Goal: Information Seeking & Learning: Compare options

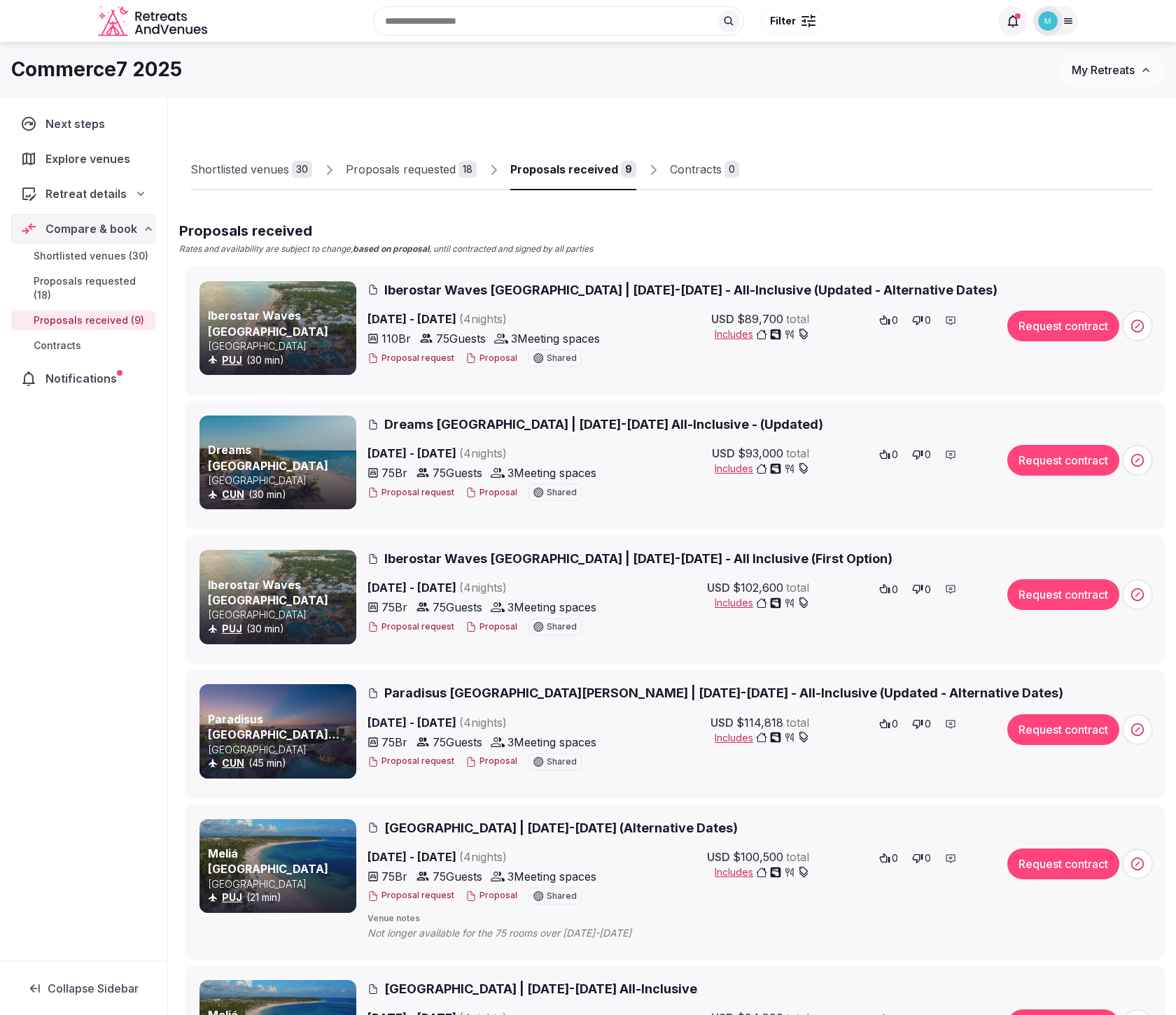
click at [92, 282] on span "Proposals requested (18)" at bounding box center [91, 288] width 116 height 28
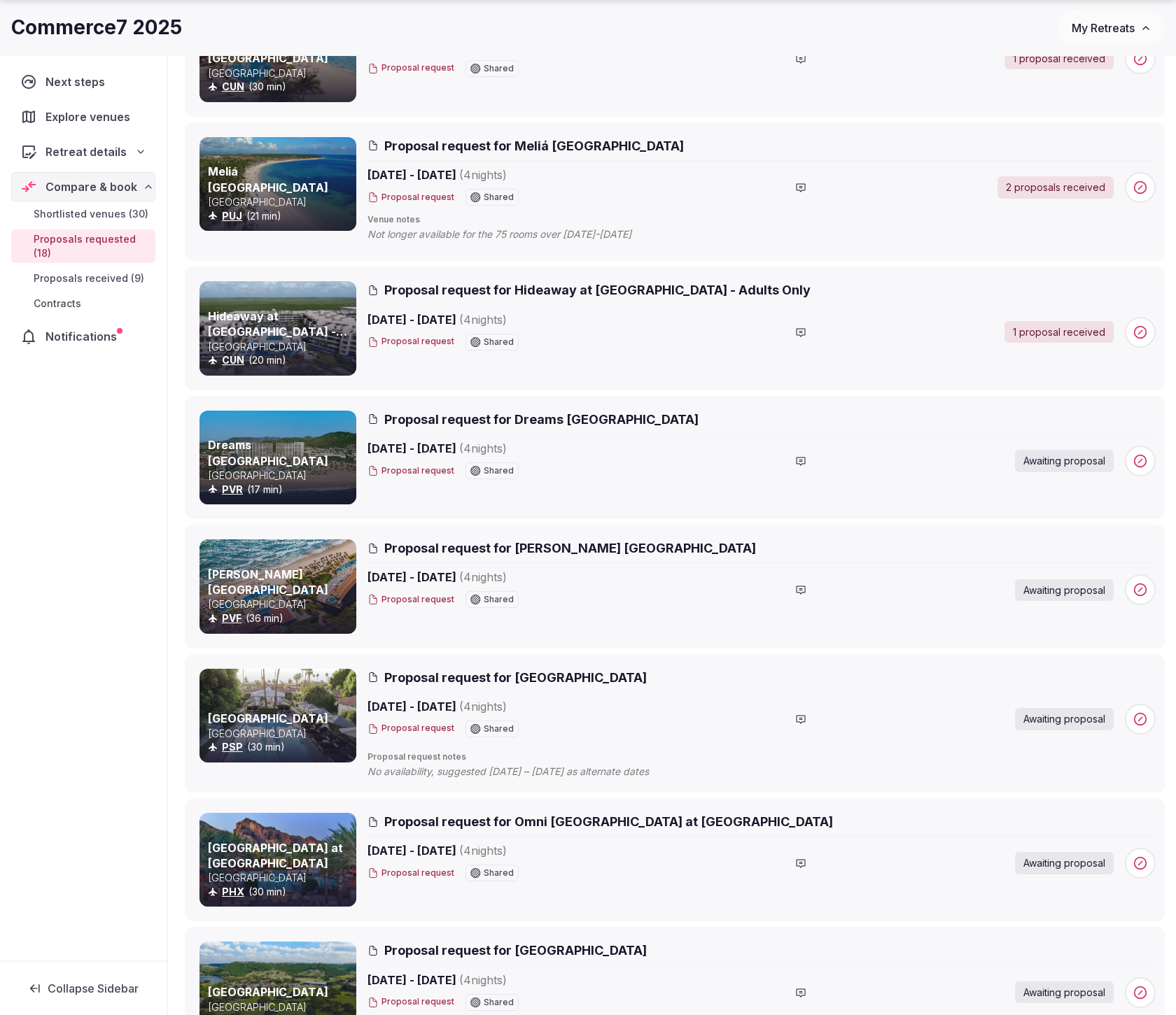
scroll to position [421, 0]
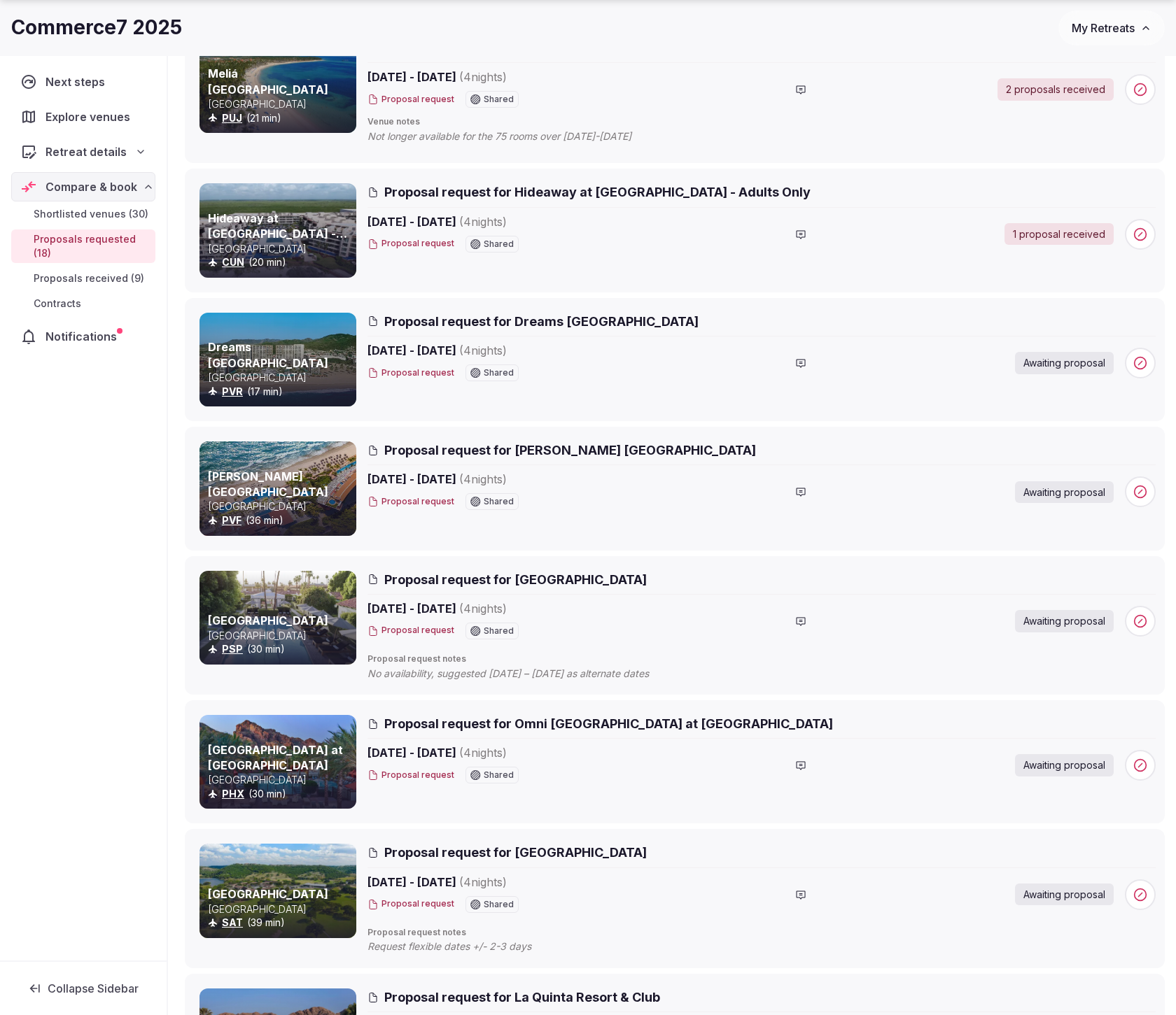
click at [113, 280] on span "Proposals received (9)" at bounding box center [88, 279] width 111 height 14
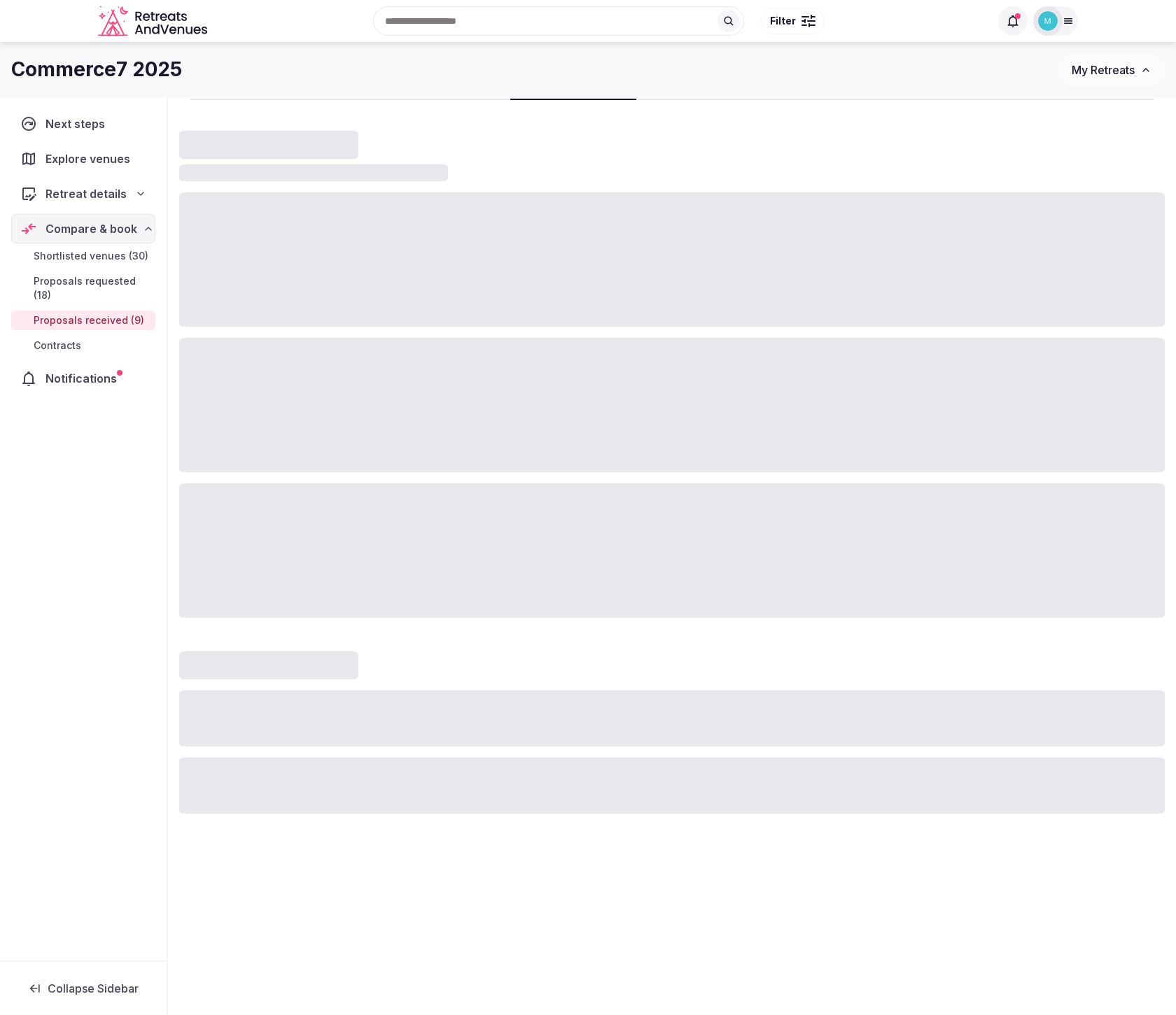
scroll to position [505, 0]
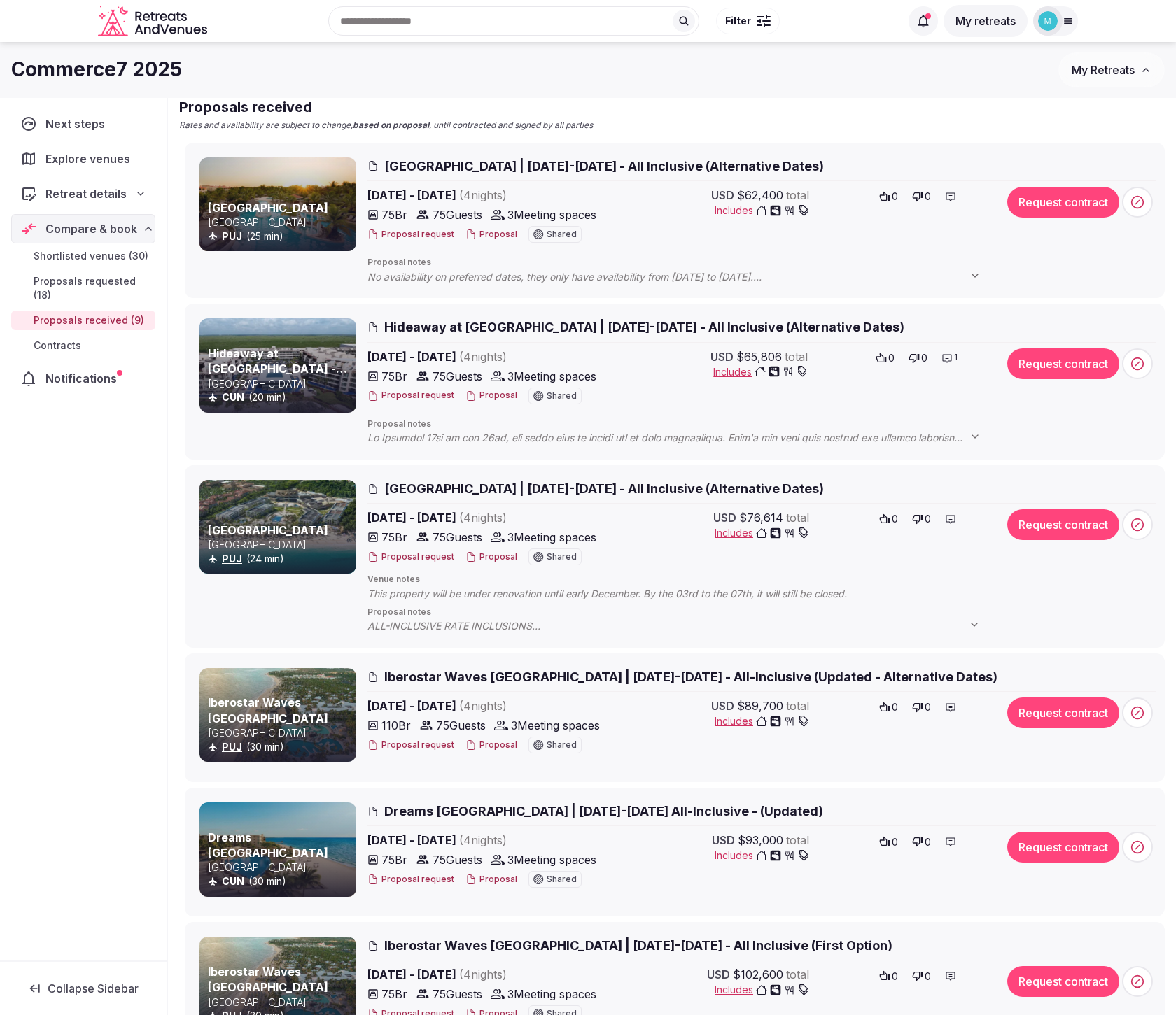
scroll to position [122, 0]
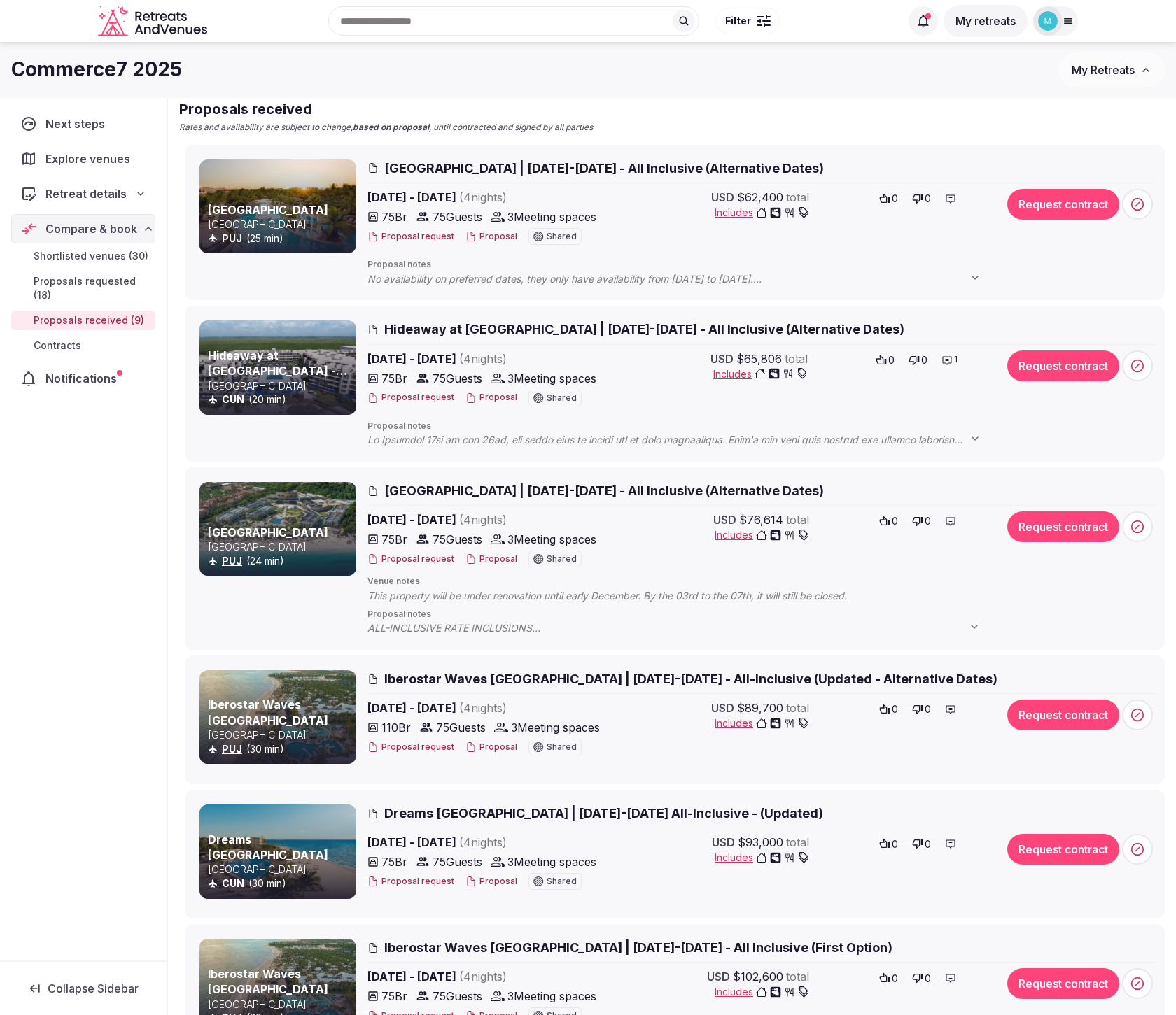
click at [415, 167] on span "Meliá Caribe Beach Resort | December 9-13, 2025 - All Inclusive (Alternative Da…" at bounding box center [604, 169] width 440 height 18
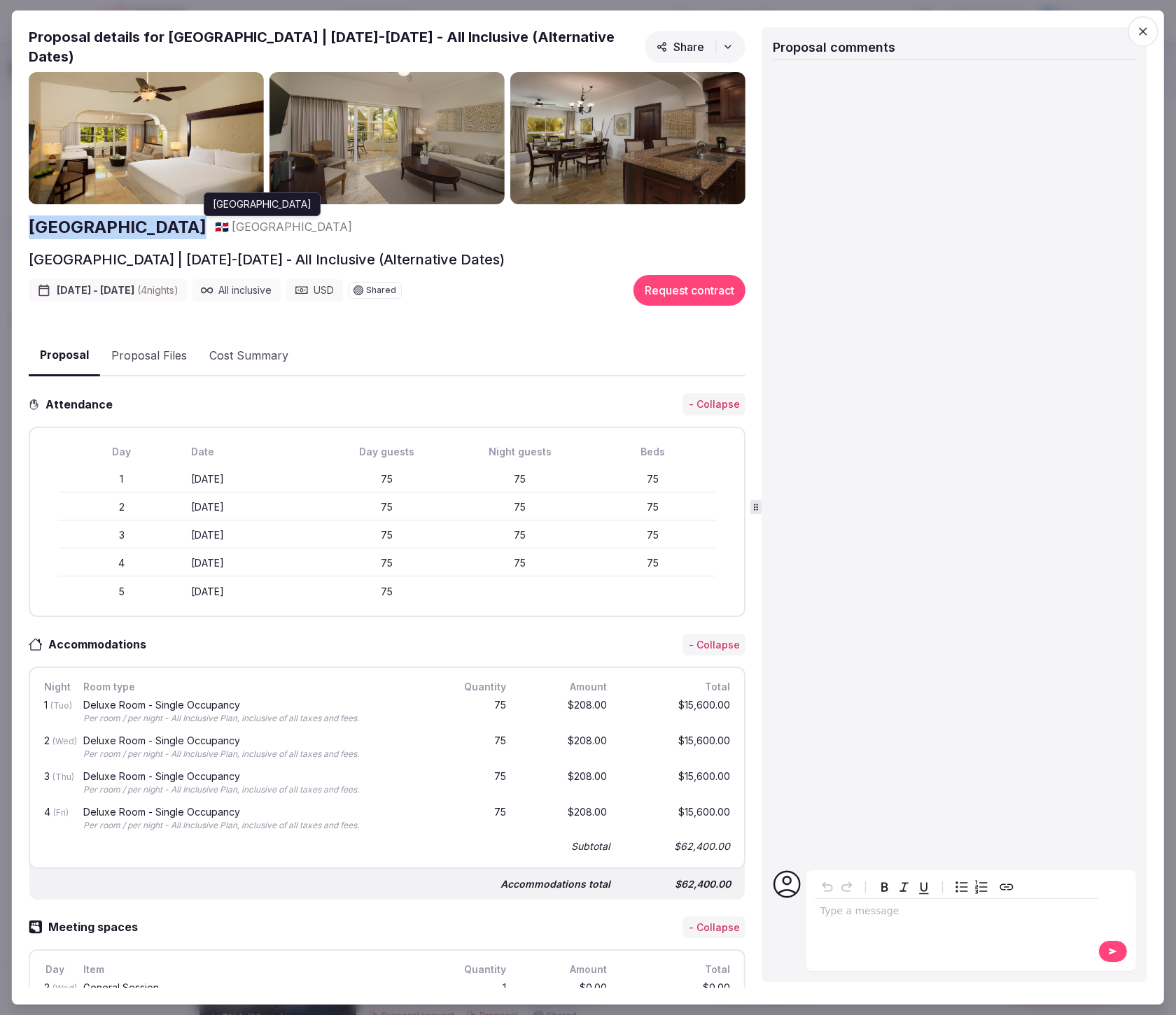
drag, startPoint x: 21, startPoint y: 226, endPoint x: 253, endPoint y: 231, distance: 232.1
click at [253, 231] on div "Proposal Proposal Proposal details for Meliá Caribe Beach Resort | December 9-1…" at bounding box center [587, 508] width 1151 height 995
copy h2 "[GEOGRAPHIC_DATA]"
click at [1147, 32] on icon "button" at bounding box center [1143, 31] width 14 height 14
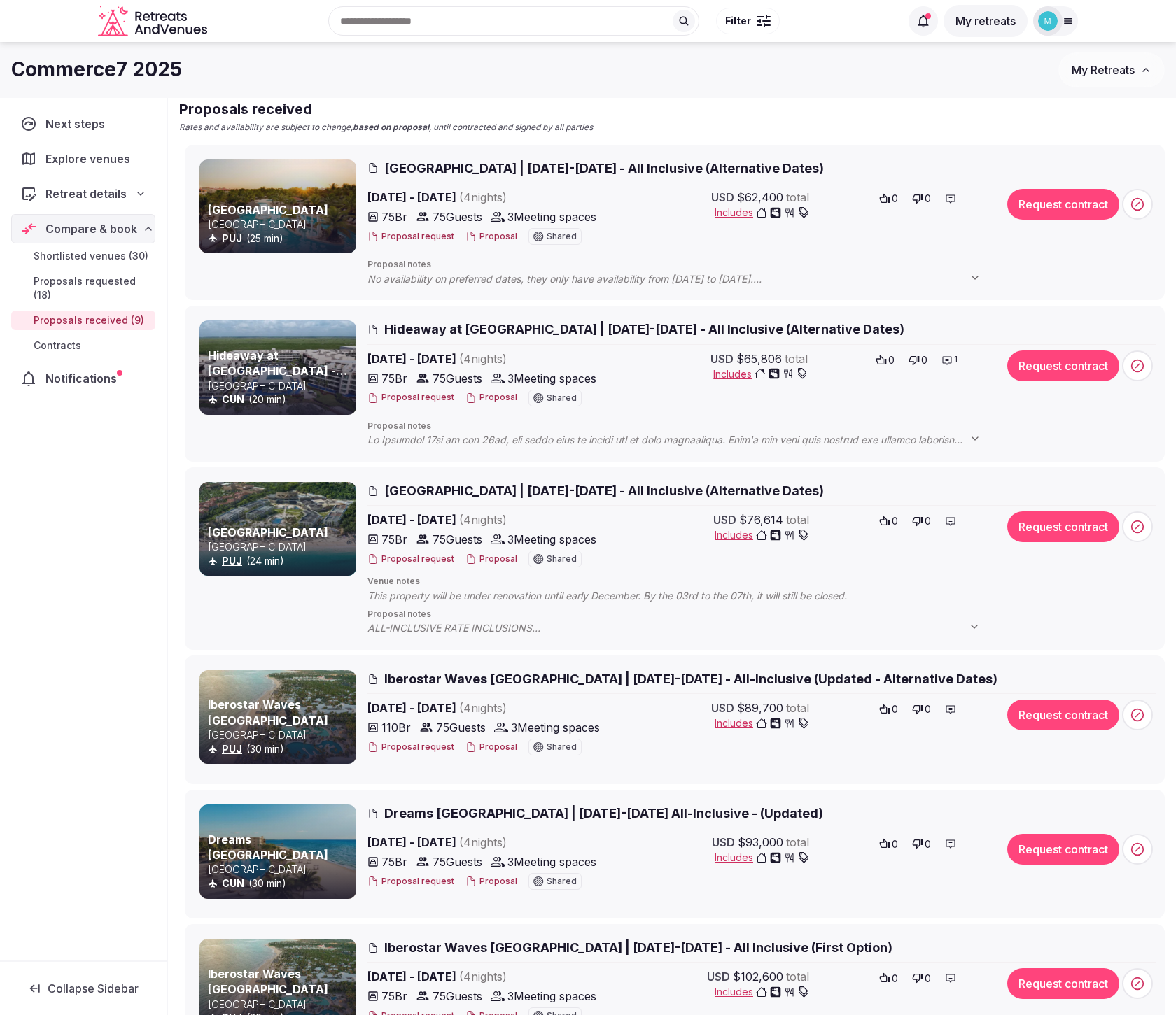
click at [417, 330] on span "Hideaway at [GEOGRAPHIC_DATA] | [DATE]-[DATE] - All Inclusive (Alternative Date…" at bounding box center [644, 329] width 520 height 18
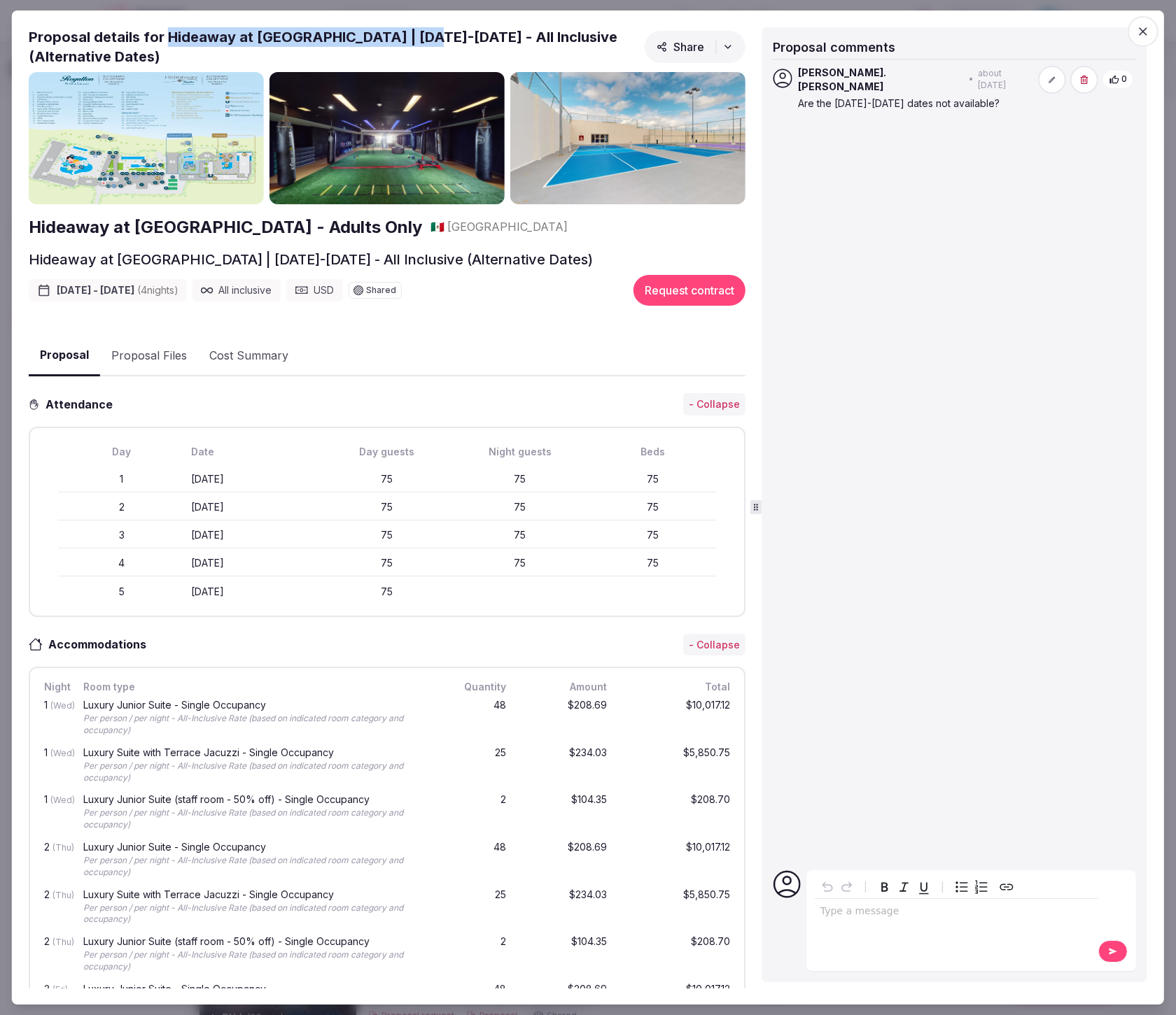
drag, startPoint x: 166, startPoint y: 37, endPoint x: 418, endPoint y: 37, distance: 252.0
click at [418, 37] on h2 "Proposal details for Hideaway at Royalton Riviera Cancun | December 10-14, 2025…" at bounding box center [334, 47] width 611 height 39
copy h2 "Hideaway at Royalton Riviera Cancun"
click at [1140, 34] on icon "button" at bounding box center [1143, 31] width 9 height 9
click at [1140, 34] on body "Recent searches Puerto Vallarta, Jalisco, Mexico Whistler, BC V8E, Canada Searc…" at bounding box center [588, 767] width 1176 height 1778
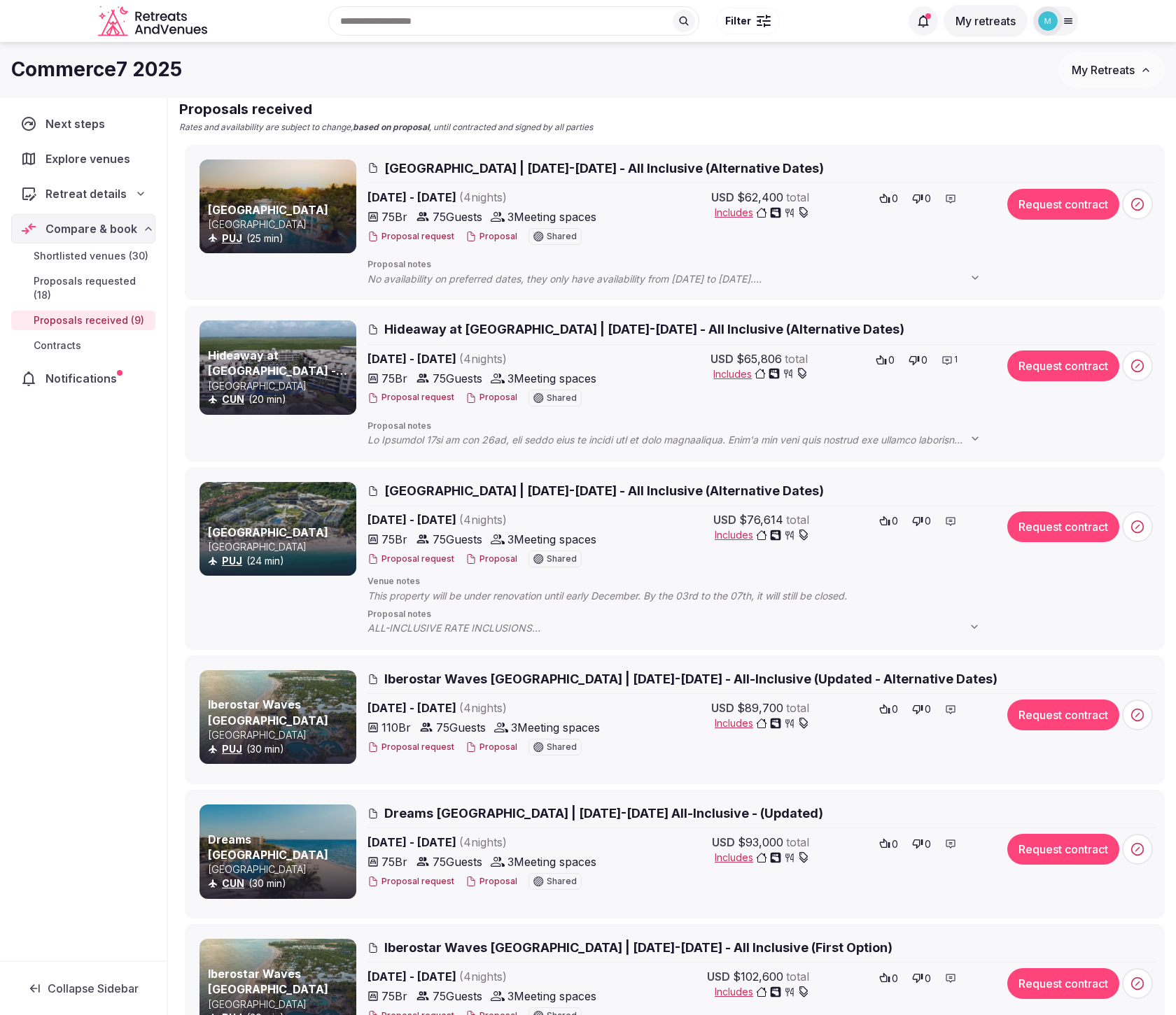
click at [522, 494] on span "[GEOGRAPHIC_DATA] | [DATE]-[DATE] - All Inclusive (Alternative Dates)" at bounding box center [604, 491] width 440 height 18
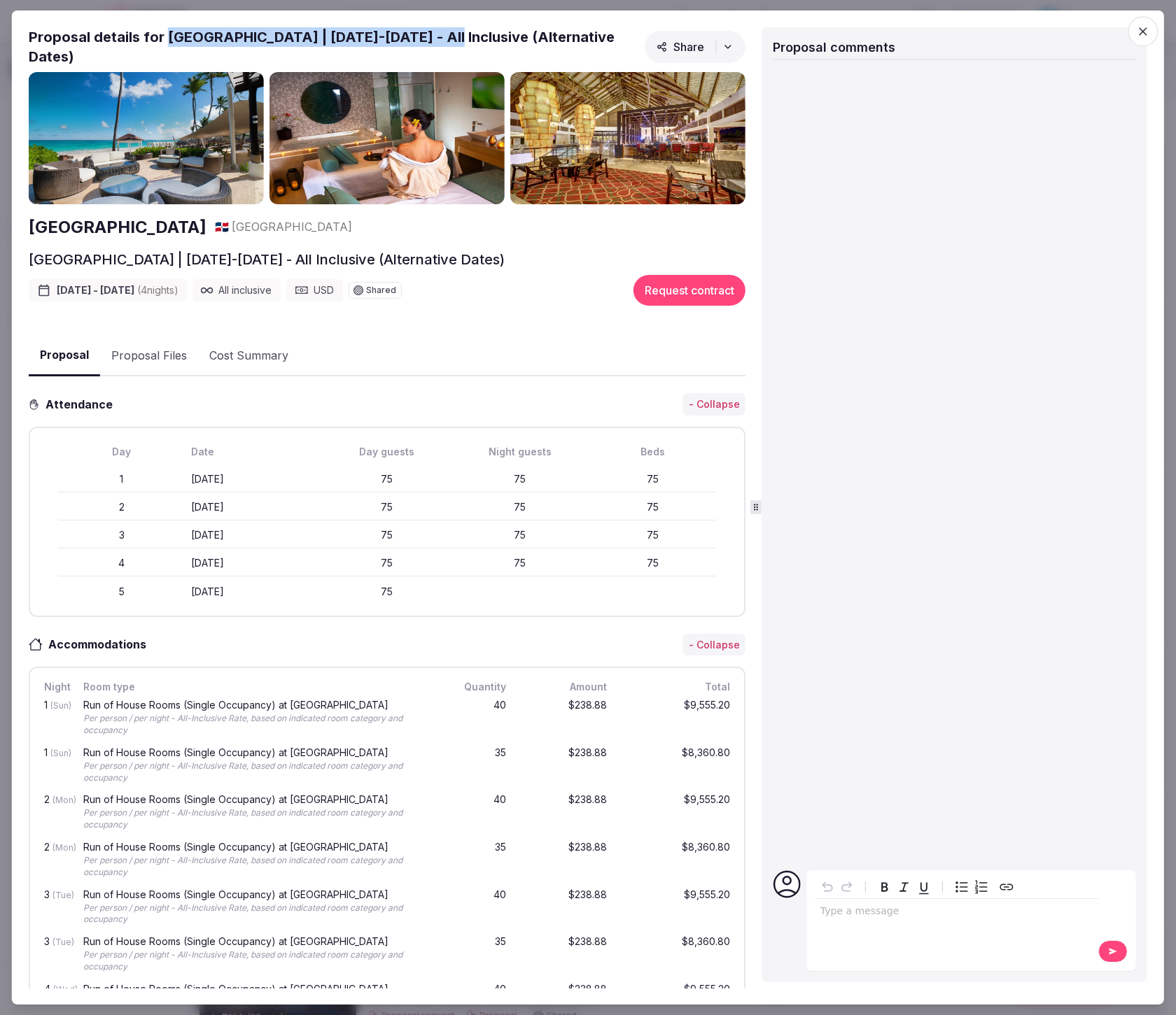
drag, startPoint x: 167, startPoint y: 37, endPoint x: 454, endPoint y: 39, distance: 287.0
click at [454, 39] on h2 "Proposal details for Royalton Punta Cana & Hideaway Royalton | December 14-18, …" at bounding box center [334, 47] width 611 height 39
copy h2 "Royalton Punta Cana & Hideaway Royalton"
click at [1138, 32] on icon "button" at bounding box center [1143, 31] width 14 height 14
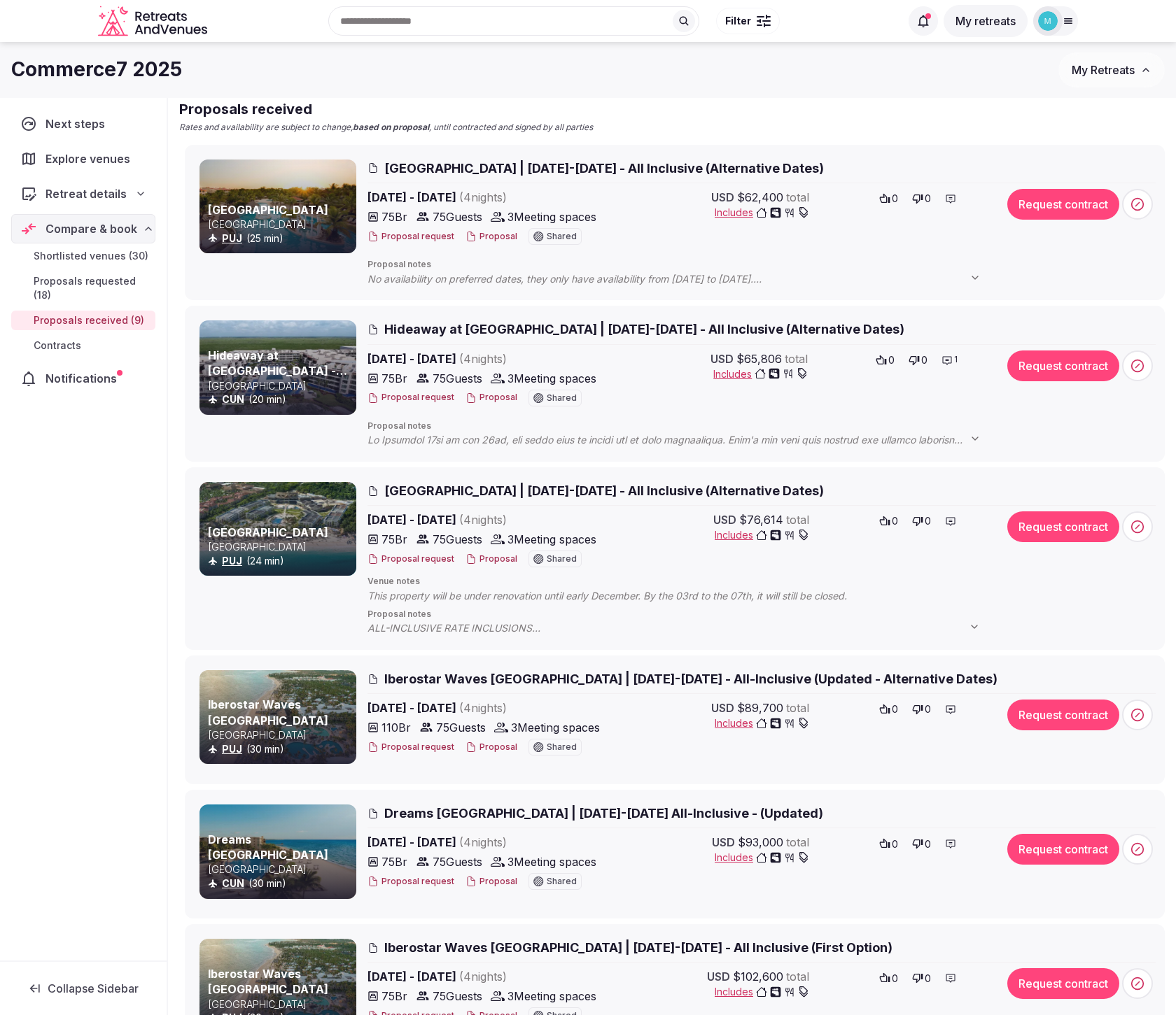
click at [496, 681] on span "Iberostar Waves [GEOGRAPHIC_DATA] | [DATE]-[DATE] - All-Inclusive (Updated - Al…" at bounding box center [690, 679] width 613 height 18
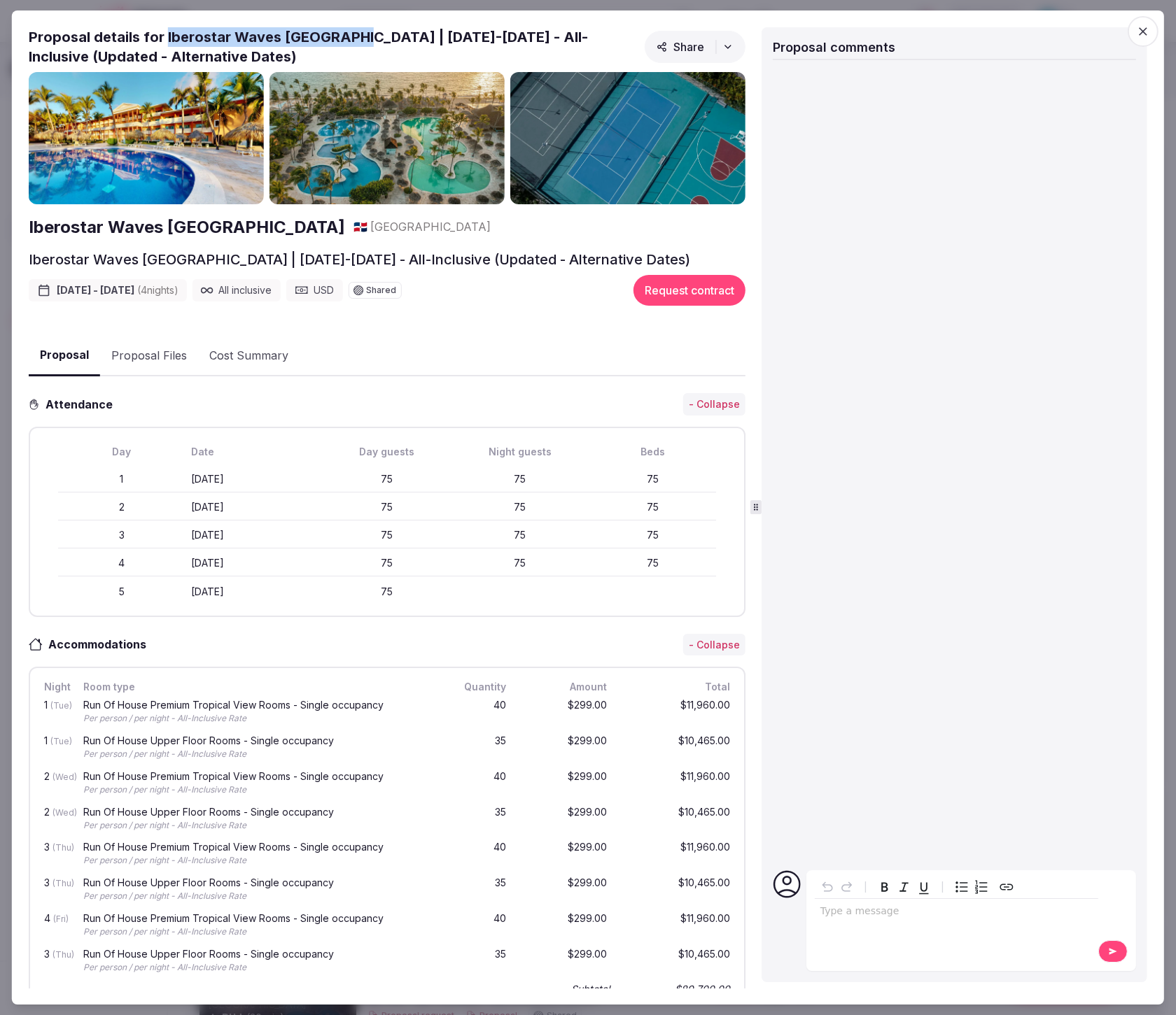
drag, startPoint x: 165, startPoint y: 36, endPoint x: 354, endPoint y: 33, distance: 189.0
click at [354, 33] on h2 "Proposal details for Iberostar Waves Punta Cana | December 9-13, 2025 - All-Inc…" at bounding box center [334, 47] width 611 height 39
copy h2 "Iberostar Waves [GEOGRAPHIC_DATA]"
click at [1138, 30] on icon "button" at bounding box center [1143, 31] width 14 height 14
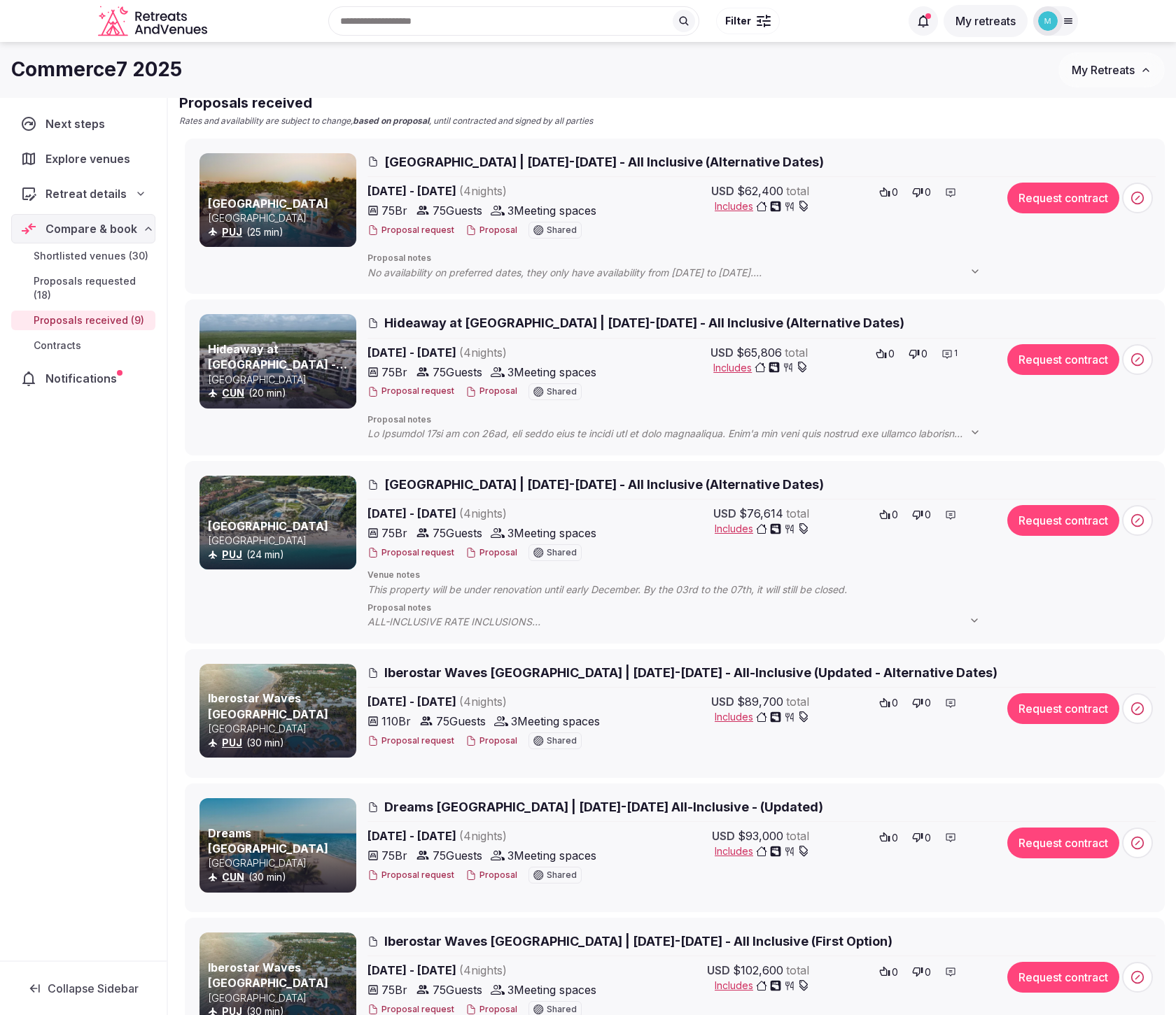
scroll to position [126, 0]
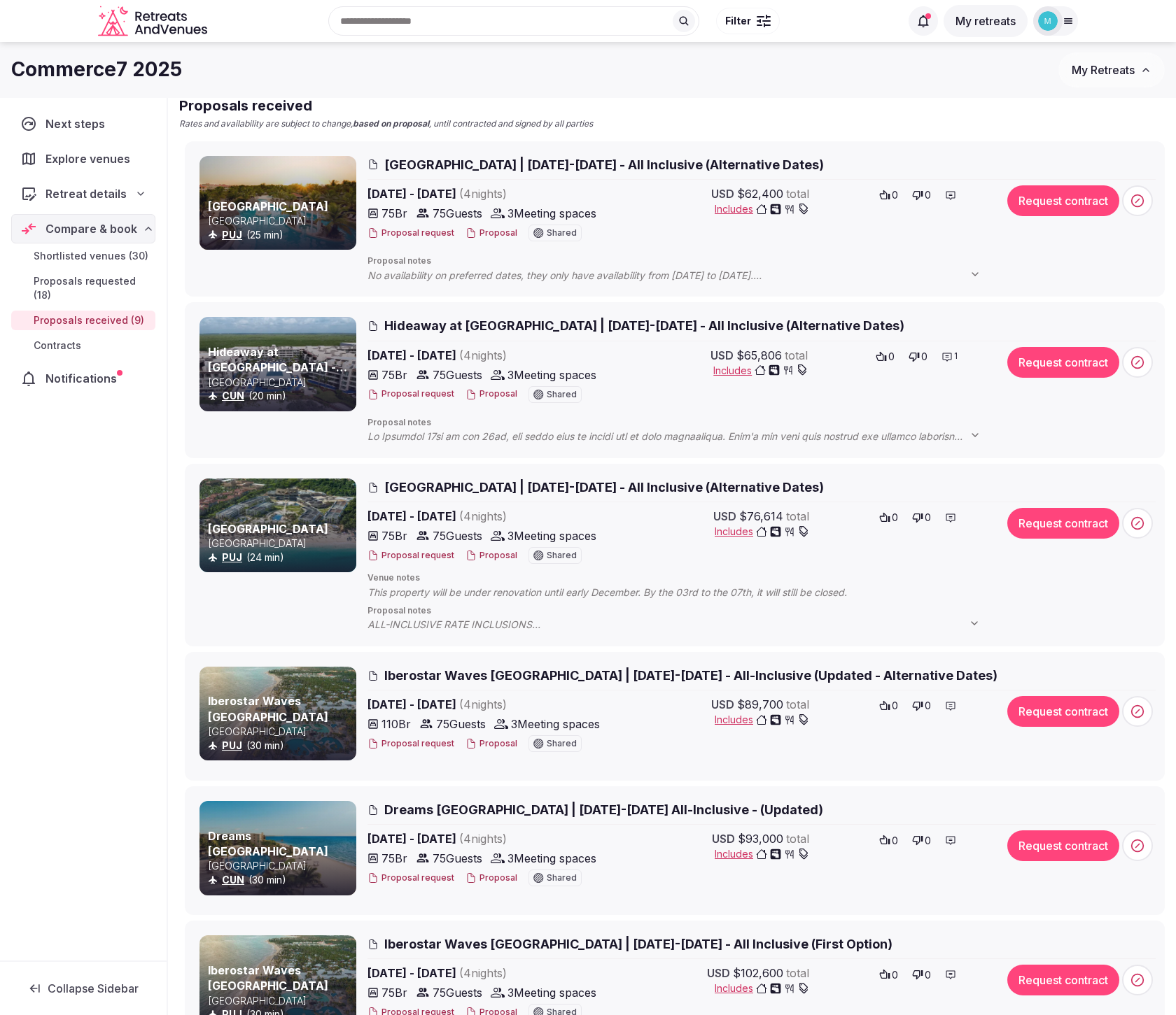
click at [488, 805] on span "Dreams [GEOGRAPHIC_DATA] | [DATE]-[DATE] All-Inclusive - (Updated)" at bounding box center [603, 810] width 439 height 18
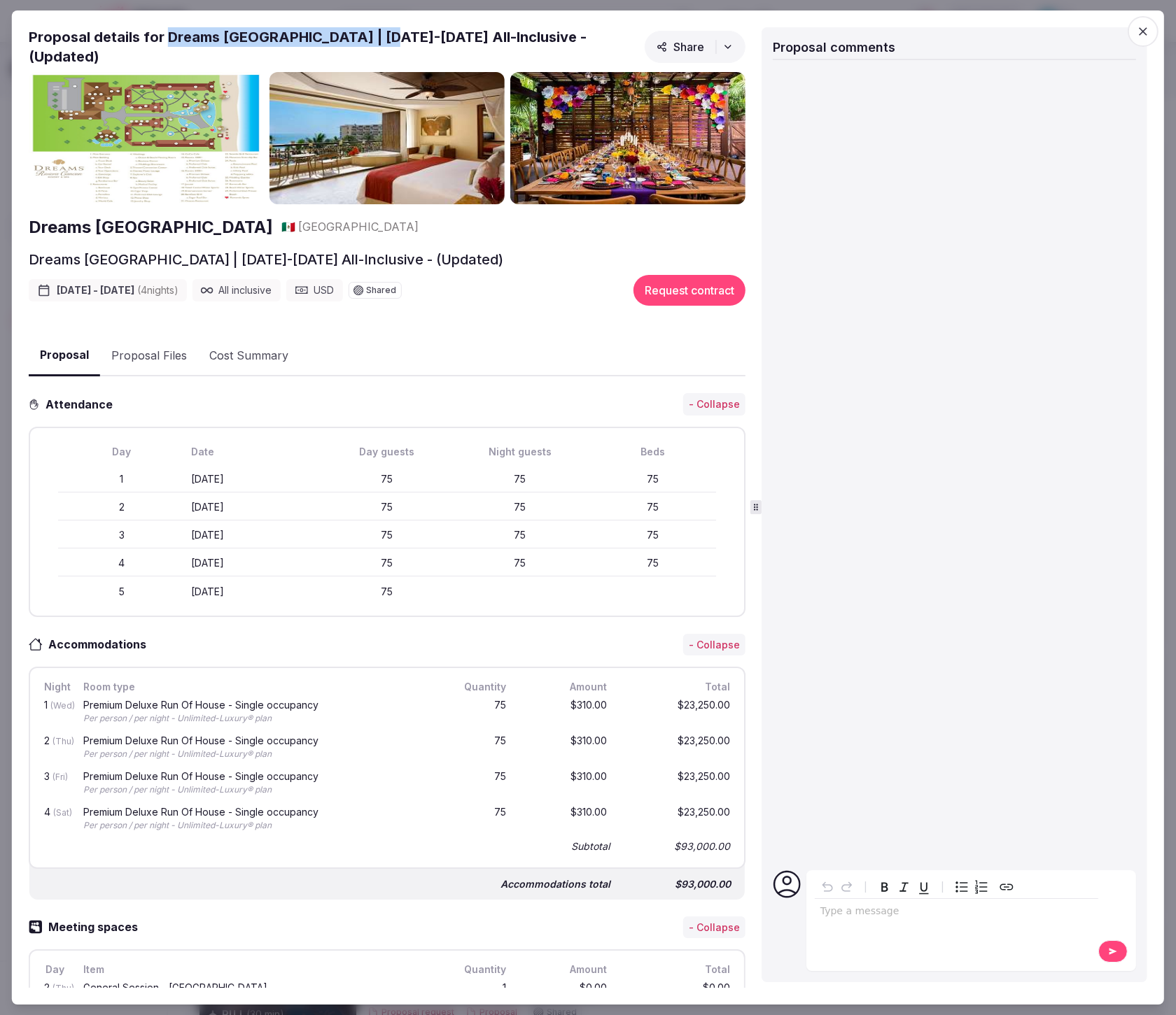
drag, startPoint x: 168, startPoint y: 37, endPoint x: 374, endPoint y: 37, distance: 206.0
click at [374, 37] on h2 "Proposal details for Dreams Riviera Cancun Resort | December 3-7, 2025 All-Incl…" at bounding box center [334, 47] width 611 height 39
copy h2 "Dreams Riviera Cancun Resort"
